Goal: Information Seeking & Learning: Learn about a topic

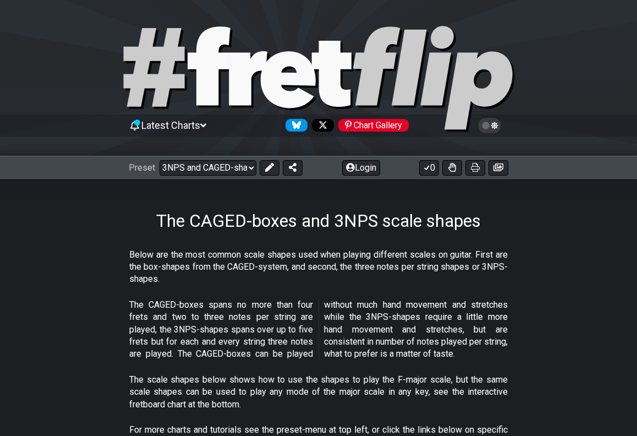
select select "/3nps-caged-shapes"
select select "A"
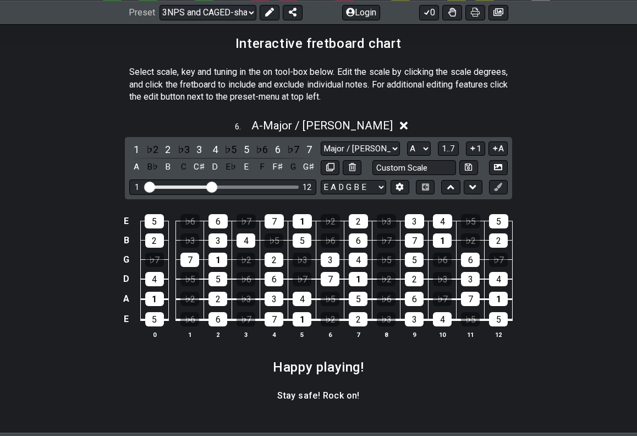
scroll to position [1581, 0]
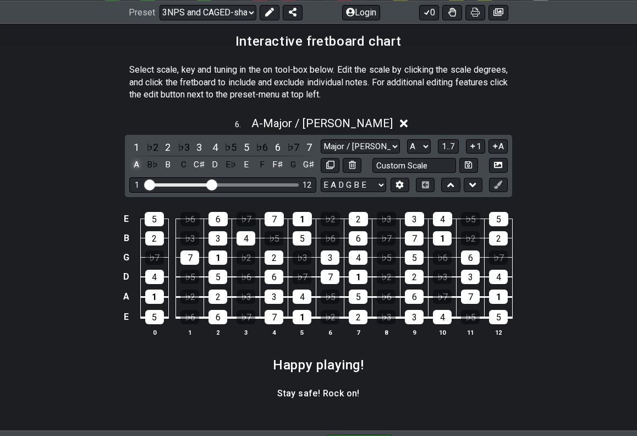
click at [134, 157] on div "A" at bounding box center [136, 164] width 14 height 15
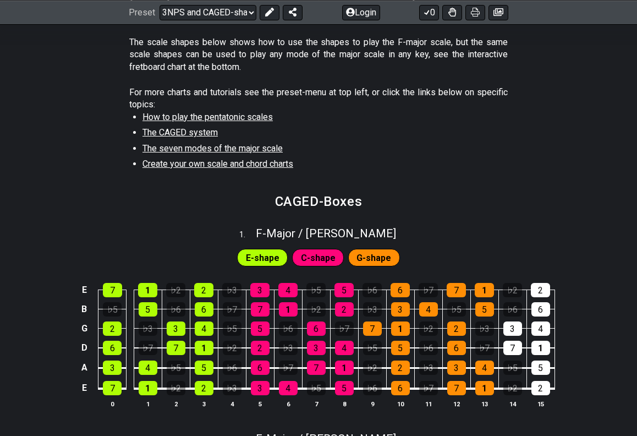
scroll to position [325, 0]
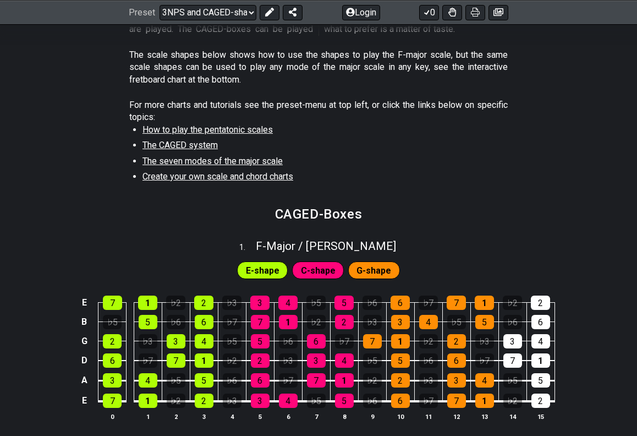
click at [186, 140] on span "The CAGED system" at bounding box center [179, 145] width 75 height 10
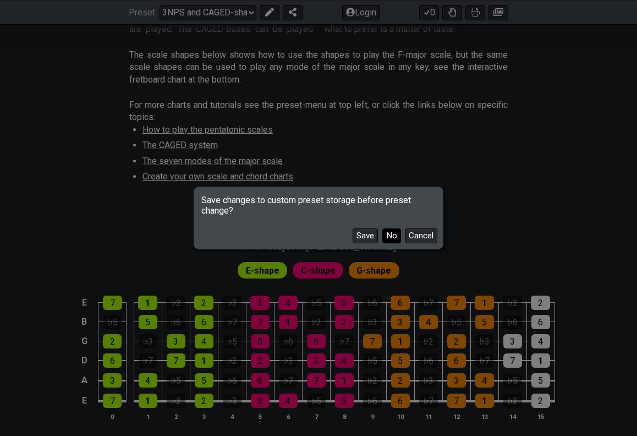
click at [391, 237] on button "No" at bounding box center [391, 235] width 19 height 15
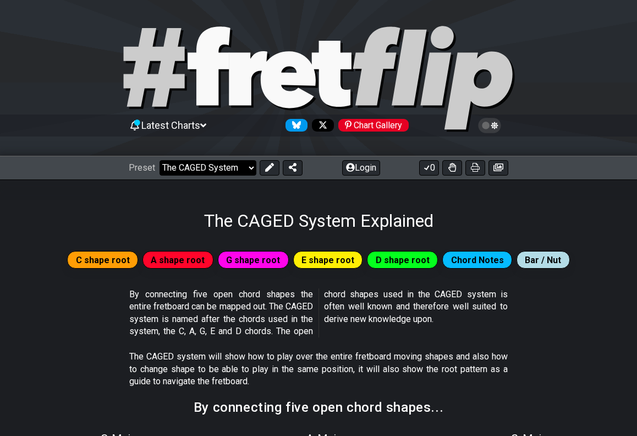
click at [222, 164] on select "Welcome to #fretflip! Three shapes to play the Major scale Custom Preset Minor …" at bounding box center [208, 167] width 97 height 15
select select "/the-caged-system"
select select "A"
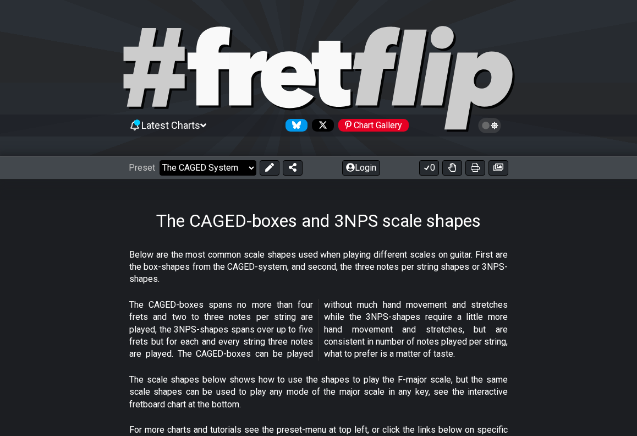
select select "/3nps-caged-shapes"
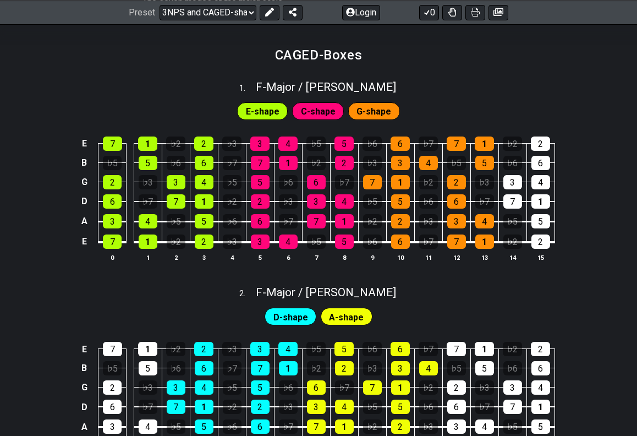
scroll to position [478, 0]
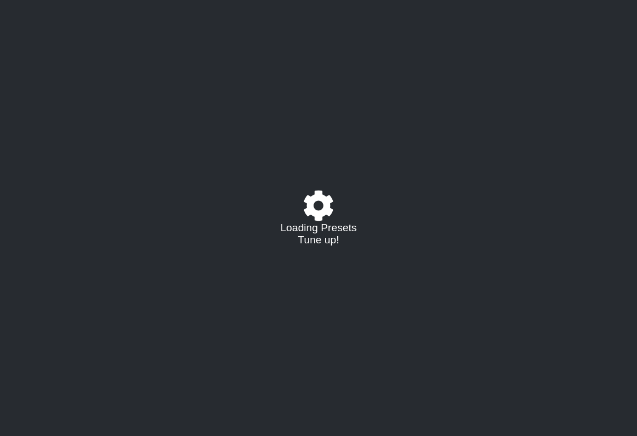
select select "/021440169568"
